Goal: Task Accomplishment & Management: Use online tool/utility

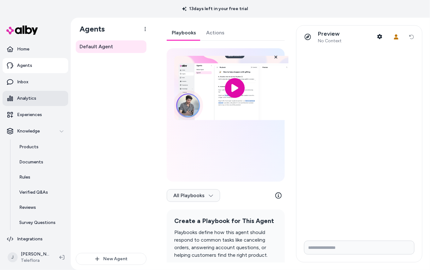
click at [39, 94] on link "Analytics" at bounding box center [36, 98] width 66 height 15
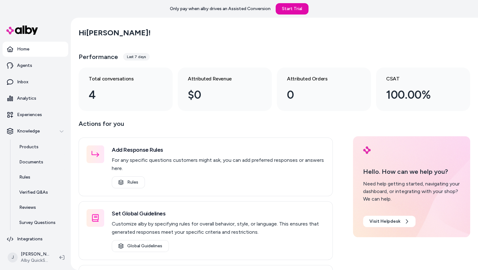
click at [236, 126] on p "Actions for you" at bounding box center [206, 126] width 254 height 15
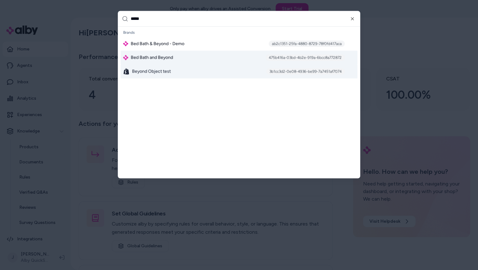
type input "*****"
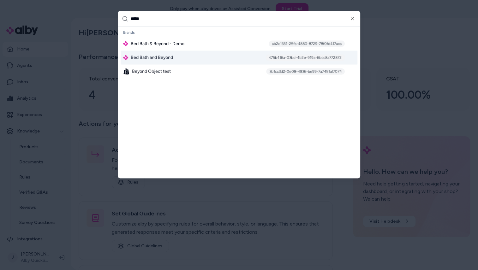
click at [167, 54] on span "Bed Bath and Beyond" at bounding box center [152, 57] width 42 height 6
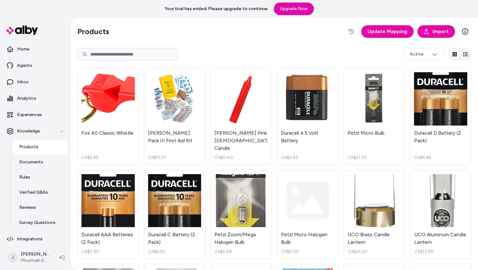
scroll to position [4317, 0]
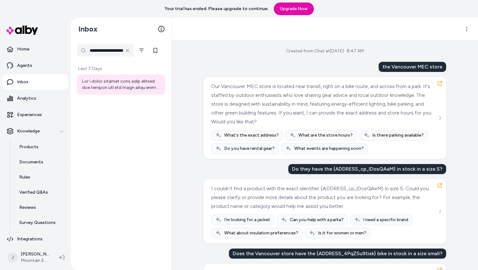
scroll to position [133, 0]
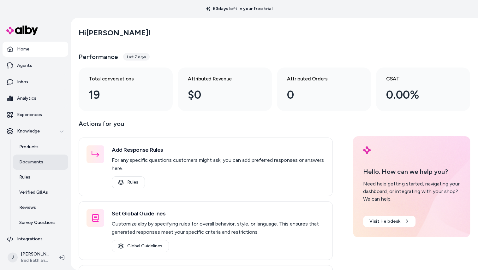
click at [38, 160] on p "Documents" at bounding box center [31, 162] width 24 height 6
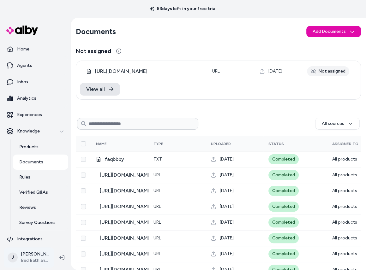
click at [40, 256] on html "63 days left in your free trial Home Agents Inbox Analytics Experiences Knowled…" at bounding box center [183, 135] width 366 height 270
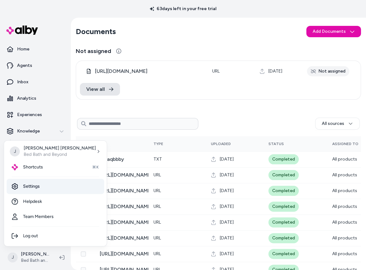
click at [41, 193] on link "Settings" at bounding box center [55, 186] width 97 height 15
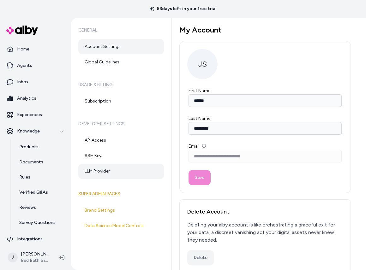
click at [96, 167] on link "LLM Provider" at bounding box center [120, 171] width 85 height 15
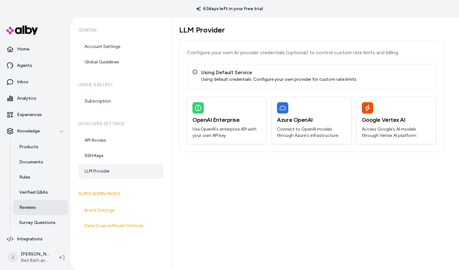
click at [29, 207] on p "Reviews" at bounding box center [27, 207] width 17 height 6
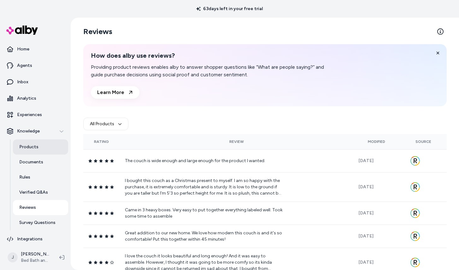
scroll to position [3, 0]
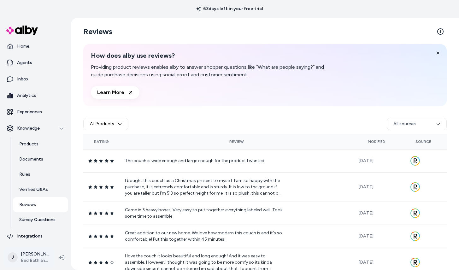
click at [42, 257] on html "63 days left in your free trial Home Agents Inbox Analytics Experiences Knowled…" at bounding box center [229, 135] width 459 height 270
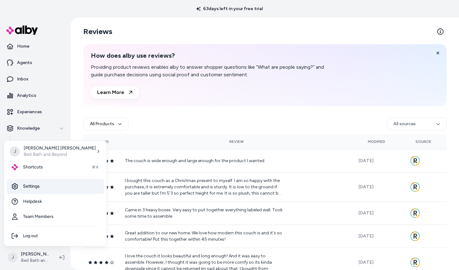
click at [43, 190] on link "Settings" at bounding box center [55, 186] width 97 height 15
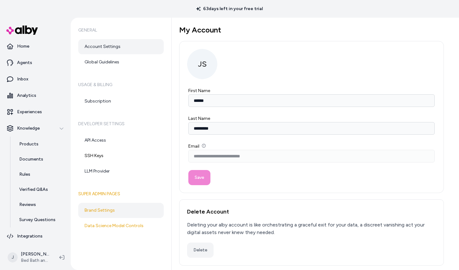
click at [110, 215] on link "Brand Settings" at bounding box center [120, 210] width 85 height 15
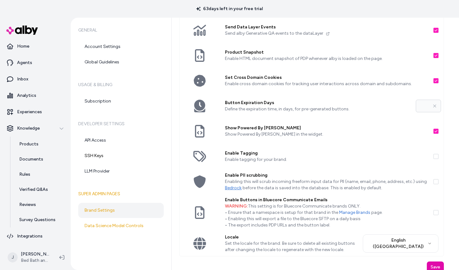
scroll to position [106, 0]
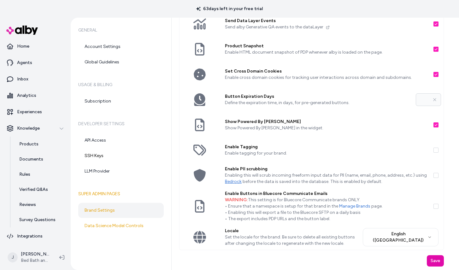
click at [435, 173] on button "Enable PII scrubbing" at bounding box center [435, 175] width 5 height 5
click at [436, 261] on button "Save" at bounding box center [435, 260] width 17 height 11
click at [431, 260] on button "Save" at bounding box center [435, 260] width 17 height 11
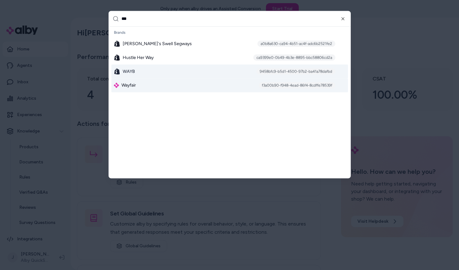
type input "***"
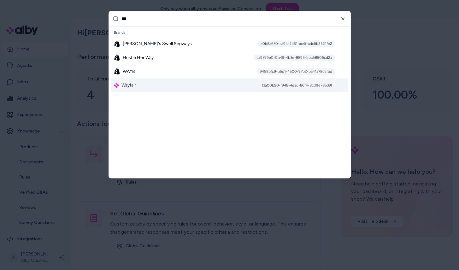
click at [132, 84] on span "Wayfair" at bounding box center [128, 85] width 15 height 6
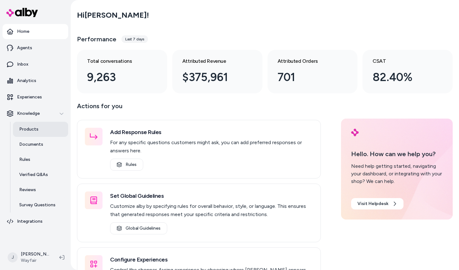
click at [32, 128] on p "Products" at bounding box center [28, 129] width 19 height 6
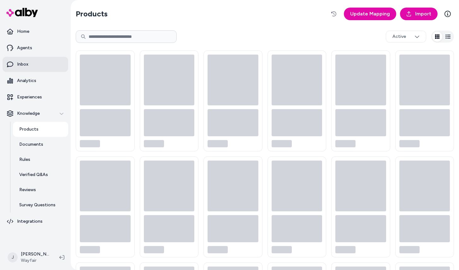
click at [28, 67] on link "Inbox" at bounding box center [36, 64] width 66 height 15
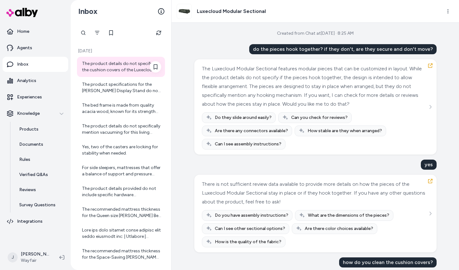
click at [112, 67] on div "The product details do not specify if the cushion covers of the Luxecloud Modul…" at bounding box center [121, 67] width 79 height 13
click at [109, 66] on div "The product details do not specify if the cushion covers of the Luxecloud Modul…" at bounding box center [121, 67] width 79 height 13
click at [215, 13] on h3 "Luxecloud Modular Sectional" at bounding box center [231, 12] width 69 height 8
click at [179, 9] on img at bounding box center [184, 11] width 15 height 15
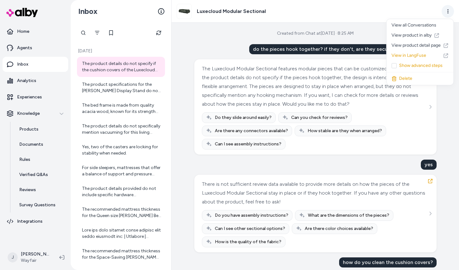
click at [447, 12] on html "Home Agents Inbox Analytics Experiences Knowledge Products Documents Rules Veri…" at bounding box center [229, 135] width 459 height 270
drag, startPoint x: 417, startPoint y: 34, endPoint x: 415, endPoint y: 46, distance: 12.2
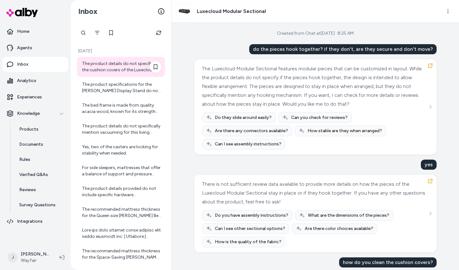
click at [119, 68] on div "The product details do not specify if the cushion covers of the Luxecloud Modul…" at bounding box center [121, 67] width 79 height 13
click at [109, 96] on div "The product specifications for the Troiano Display Stand do not provide the exa…" at bounding box center [121, 88] width 88 height 20
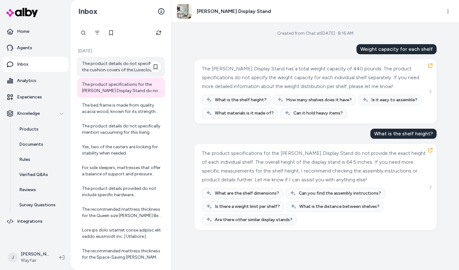
click at [114, 68] on div "The product details do not specify if the cushion covers of the Luxecloud Modul…" at bounding box center [121, 67] width 79 height 13
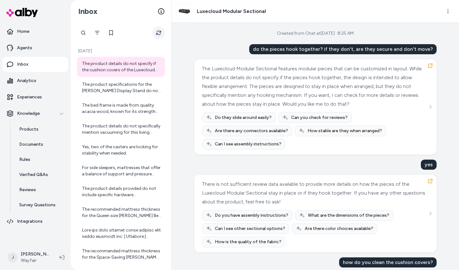
click at [161, 35] on button "Refresh" at bounding box center [158, 32] width 13 height 13
click at [113, 71] on div "The product details do not specify if the cushion covers of the Luxecloud Modul…" at bounding box center [121, 67] width 79 height 13
click at [159, 36] on button "Refresh" at bounding box center [158, 32] width 13 height 13
click at [159, 33] on icon "Refresh" at bounding box center [158, 32] width 5 height 5
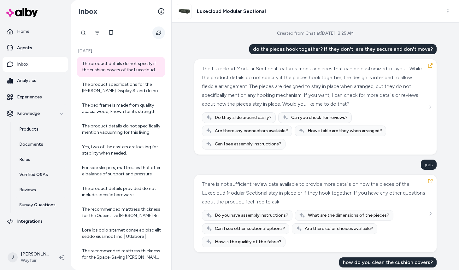
click at [163, 32] on button "Refresh" at bounding box center [158, 32] width 13 height 13
click at [157, 31] on icon "Refresh" at bounding box center [158, 32] width 5 height 5
click at [161, 34] on icon "Refresh" at bounding box center [158, 32] width 5 height 5
click at [32, 96] on p "Experiences" at bounding box center [29, 97] width 25 height 6
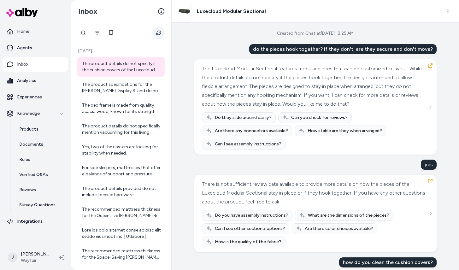
click at [162, 32] on button "Refresh" at bounding box center [158, 32] width 13 height 13
click at [158, 35] on button "Refresh" at bounding box center [158, 32] width 13 height 13
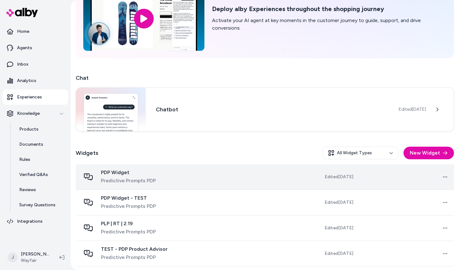
scroll to position [51, 0]
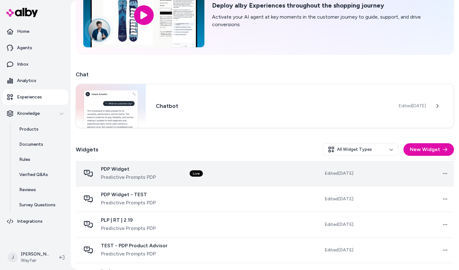
click at [236, 178] on td "Live" at bounding box center [233, 174] width 96 height 26
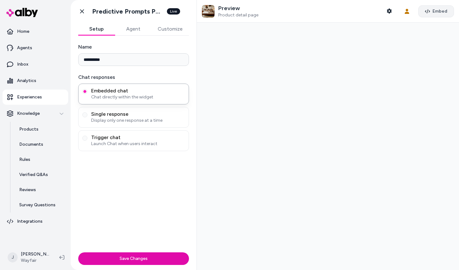
click at [432, 15] on button "Embed" at bounding box center [436, 11] width 36 height 12
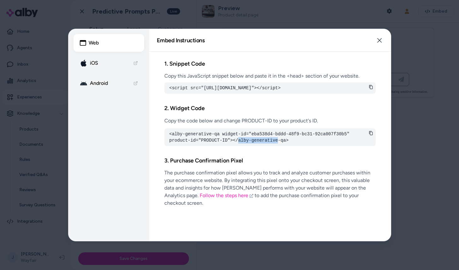
drag, startPoint x: 278, startPoint y: 145, endPoint x: 238, endPoint y: 148, distance: 39.8
click at [238, 144] on pre "<alby-generative-qa widget-id="eba538d4-bddd-48f9-bc31-92ca007f30b5" product-id…" at bounding box center [269, 137] width 201 height 13
copy pre "alby-generative"
